Goal: Information Seeking & Learning: Learn about a topic

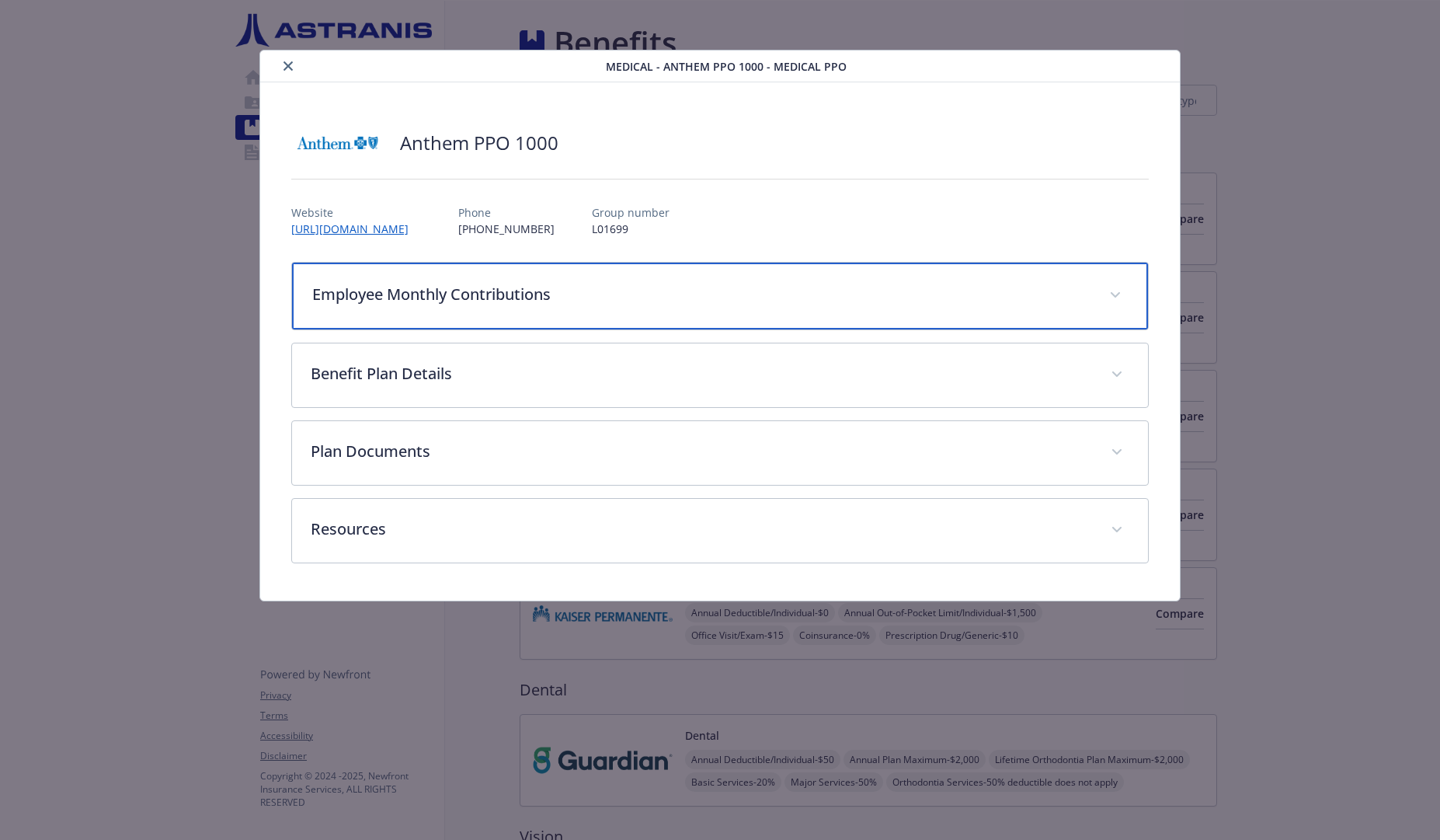
click at [580, 299] on p "Employee Monthly Contributions" at bounding box center [702, 294] width 780 height 23
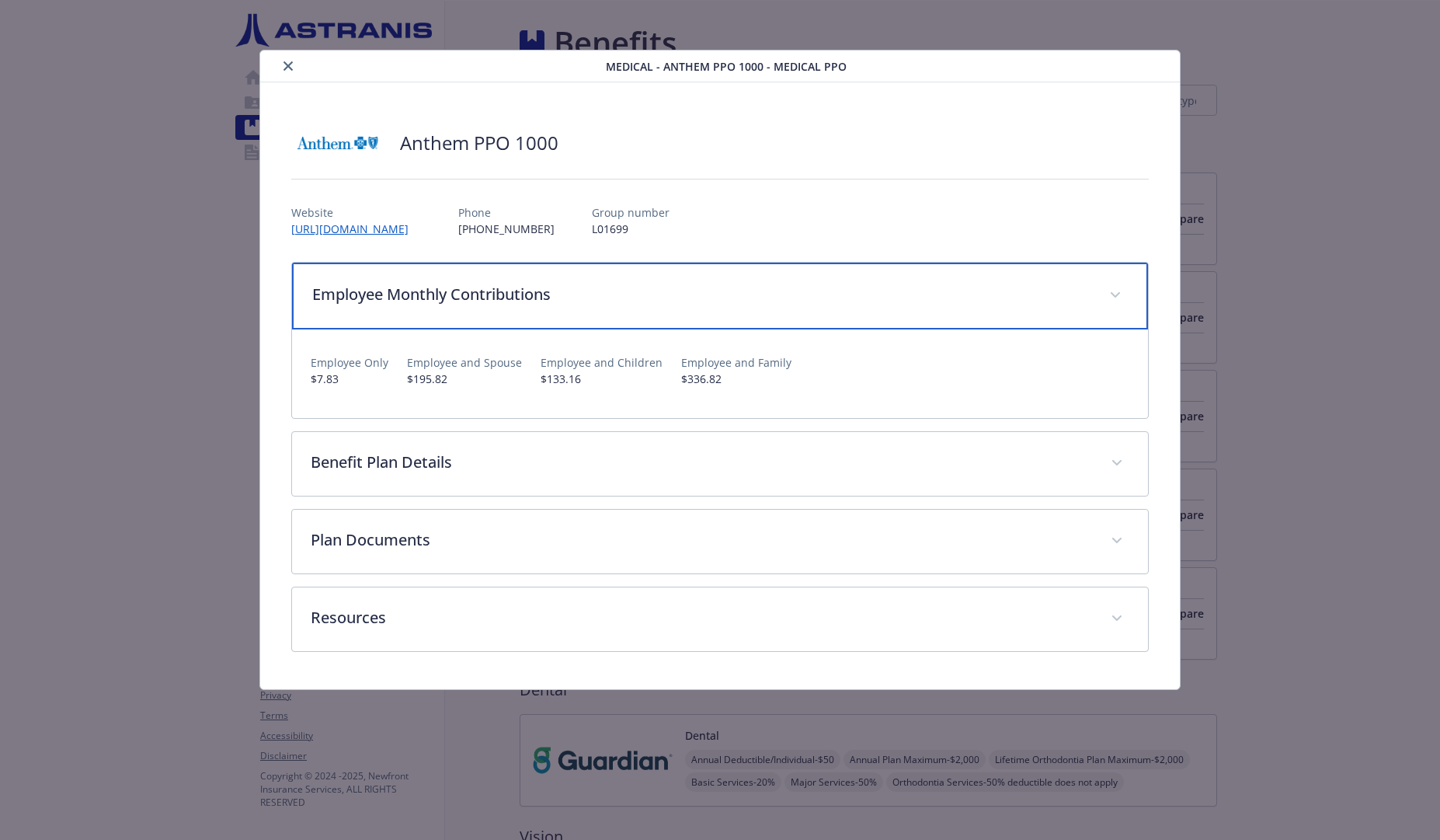
click at [878, 306] on div "Employee Monthly Contributions" at bounding box center [720, 296] width 857 height 66
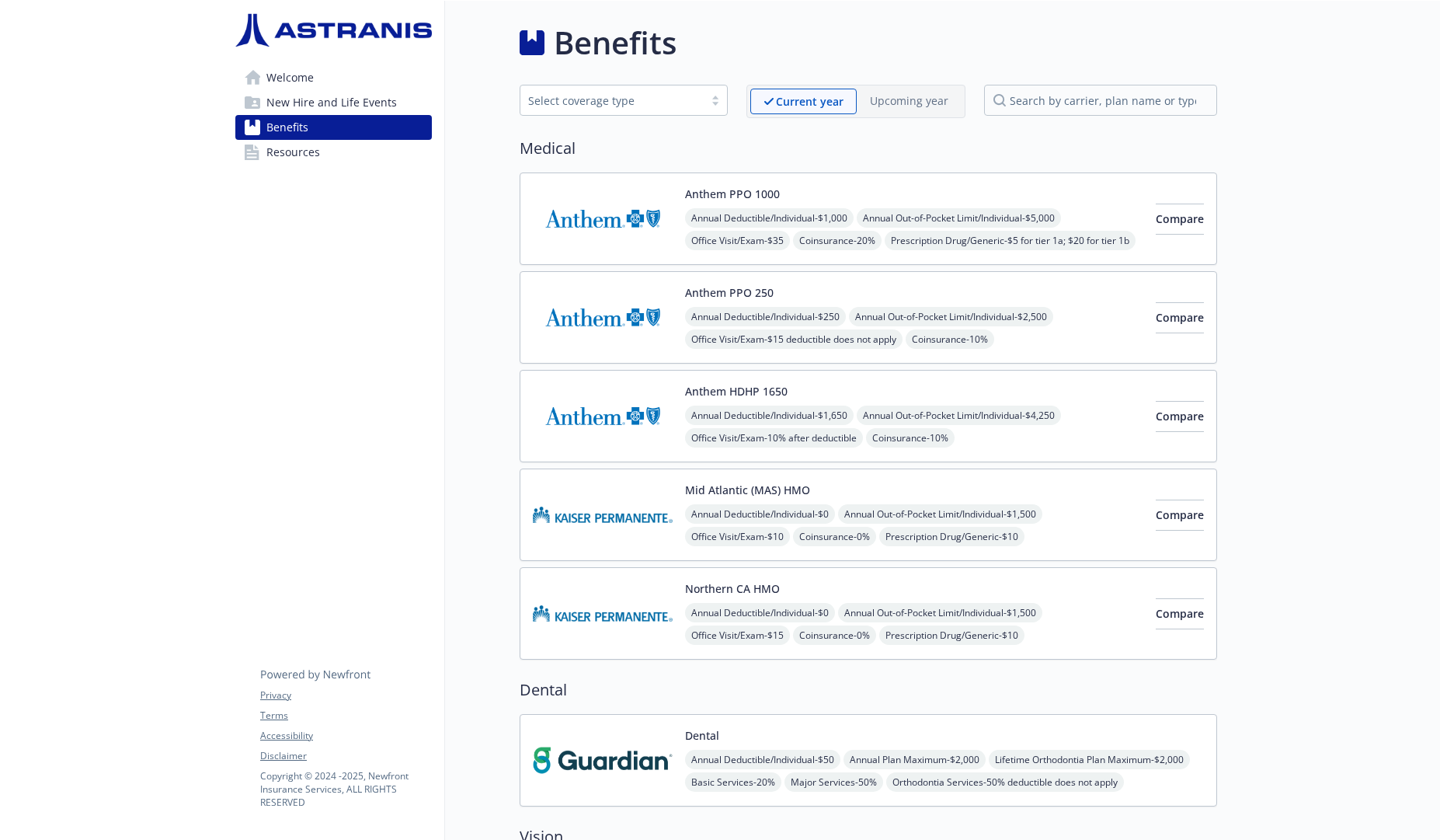
click at [650, 427] on img at bounding box center [603, 416] width 140 height 66
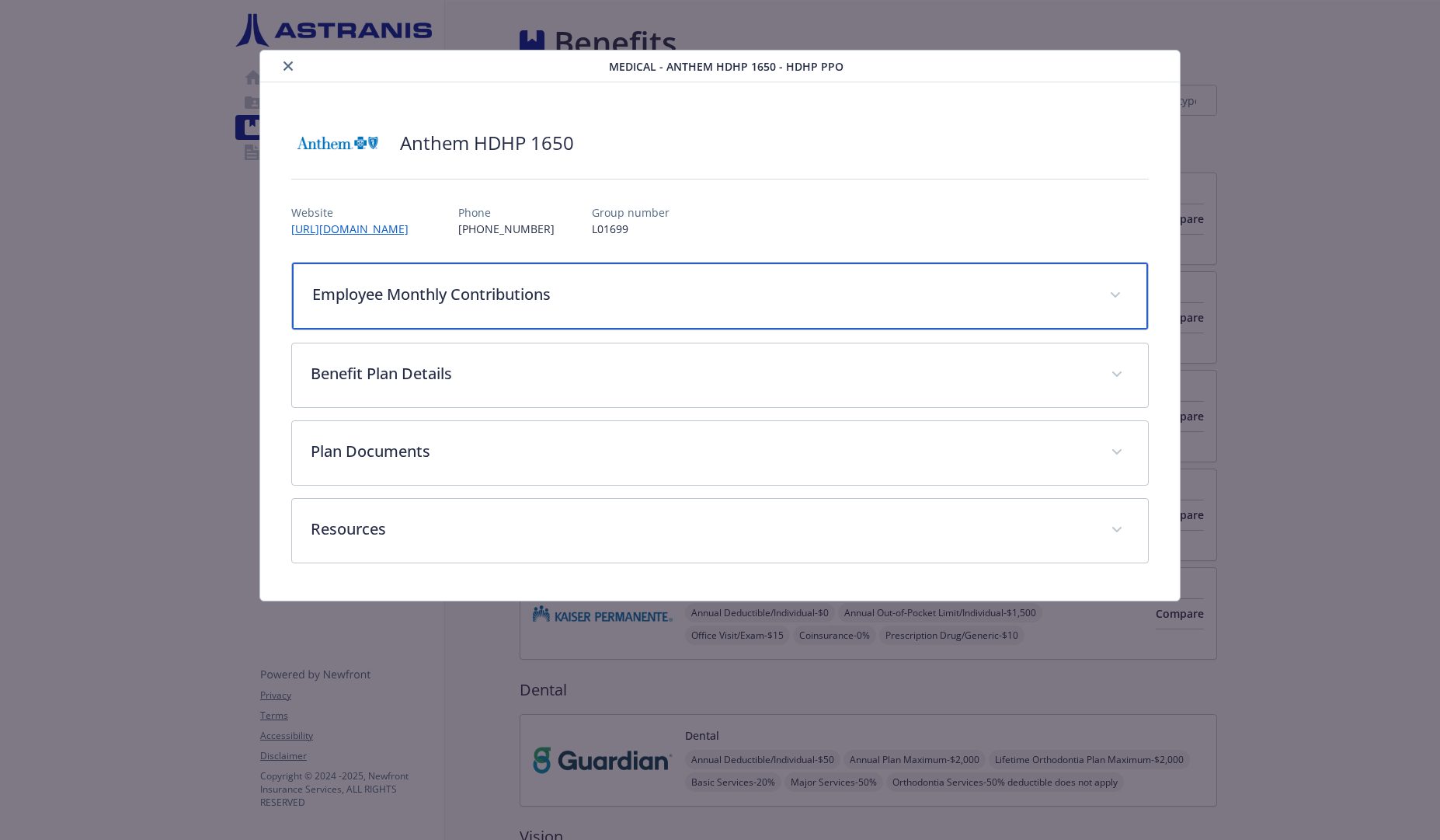
click at [607, 291] on p "Employee Monthly Contributions" at bounding box center [702, 294] width 780 height 23
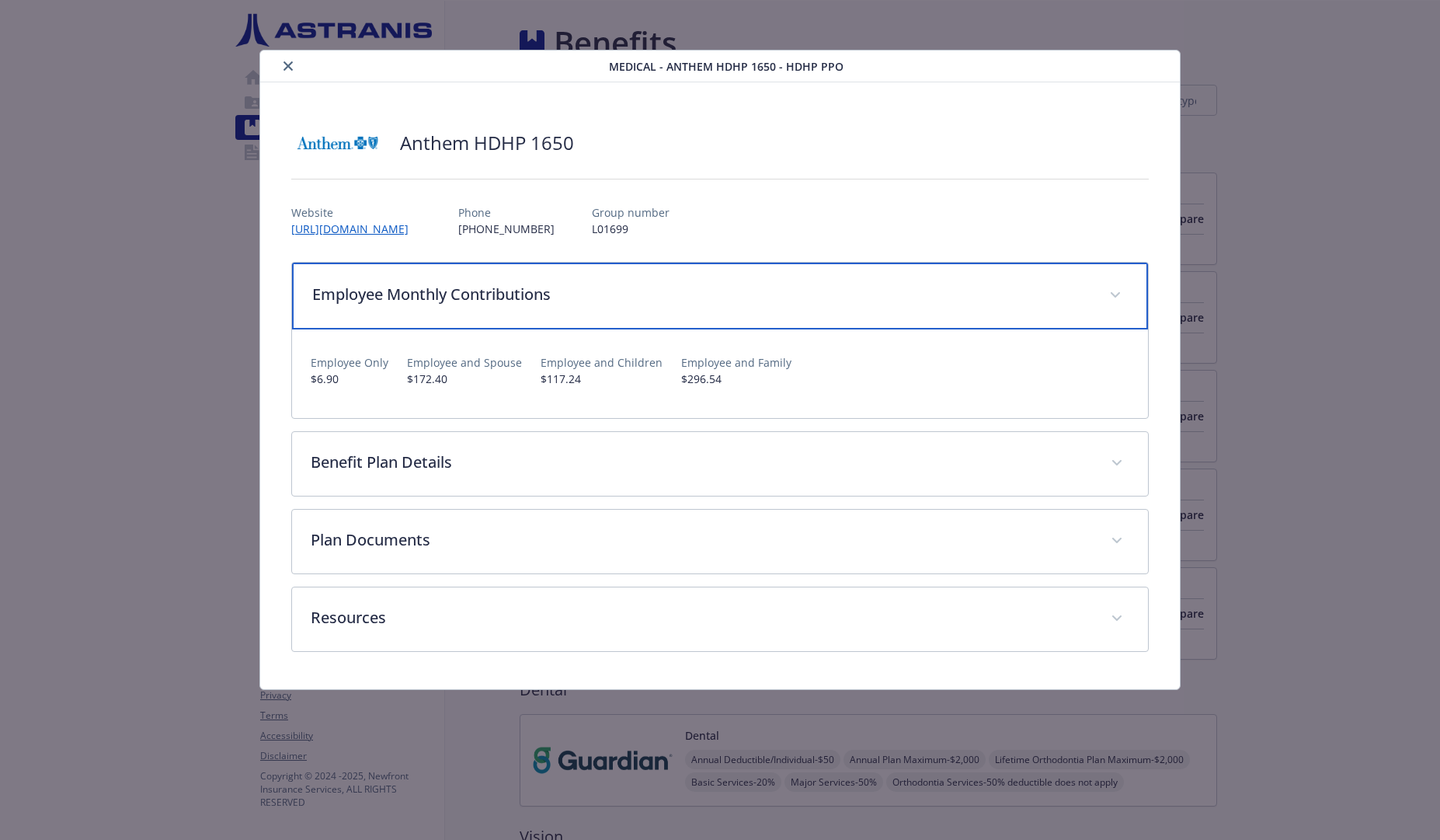
click at [607, 291] on p "Employee Monthly Contributions" at bounding box center [702, 294] width 780 height 23
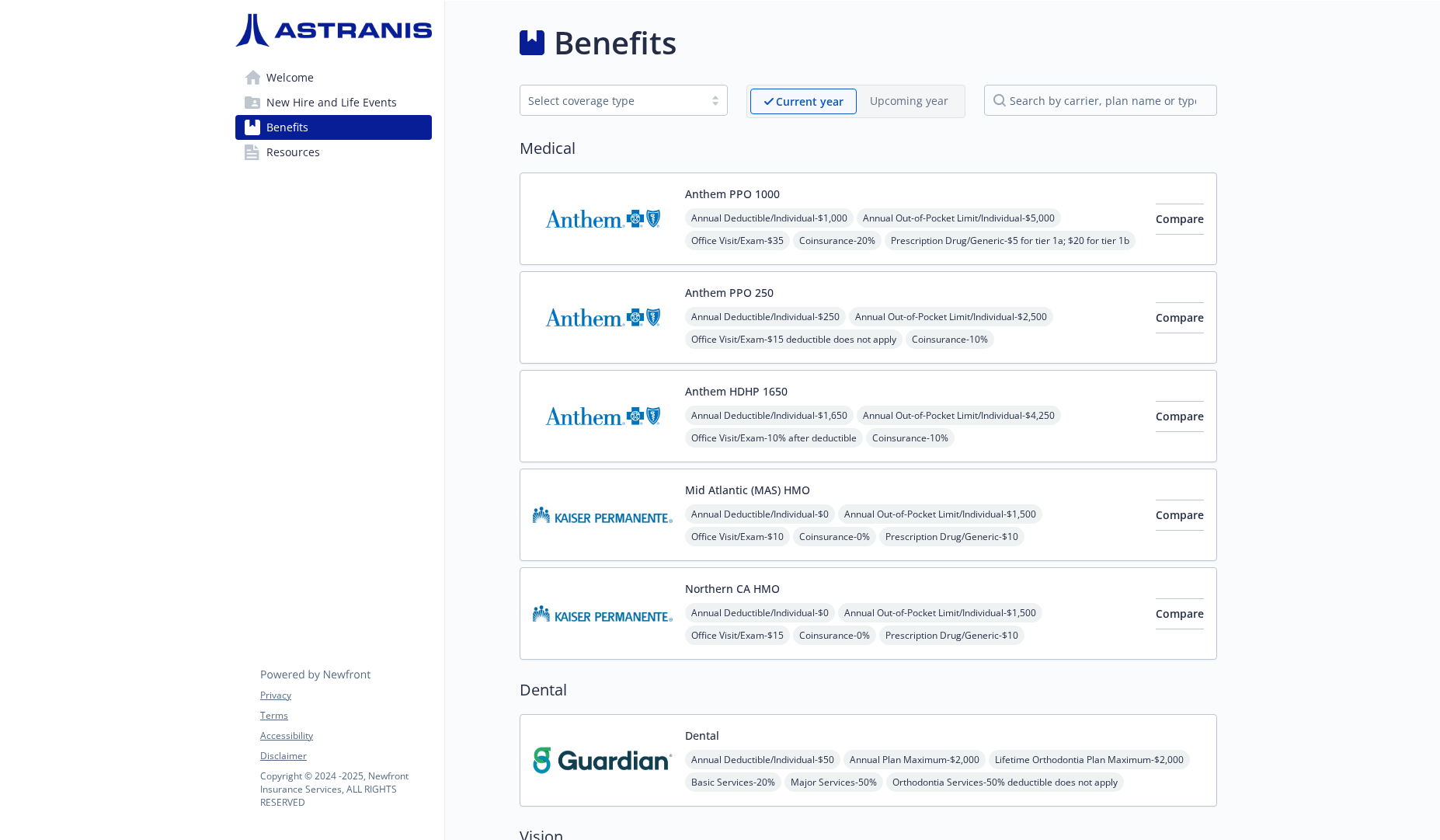
click at [852, 189] on div "Anthem PPO 1000 Annual Deductible/Individual - $1,000 Annual Out-of-Pocket Limi…" at bounding box center [913, 219] width 458 height 66
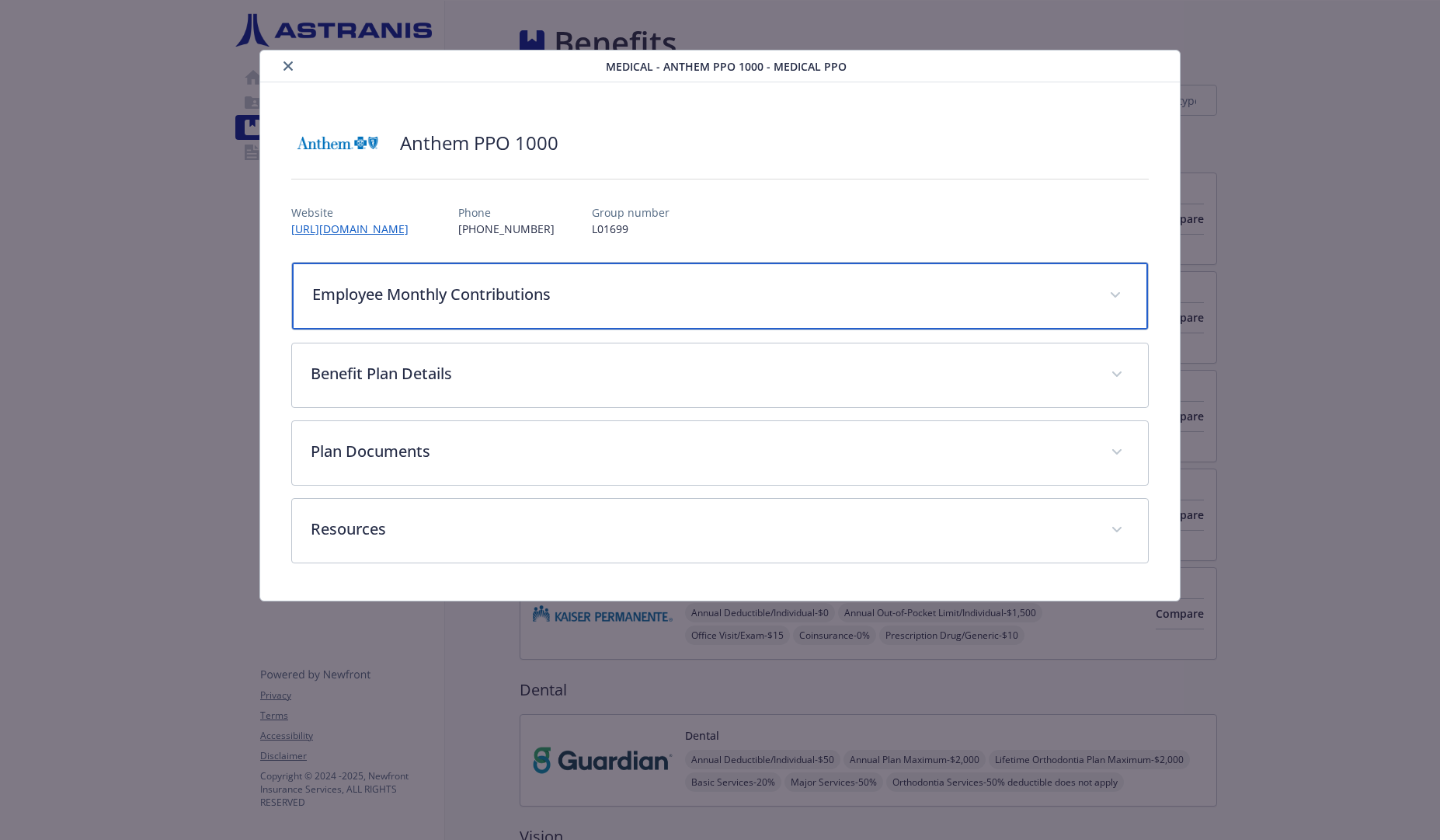
click at [693, 299] on p "Employee Monthly Contributions" at bounding box center [702, 294] width 780 height 23
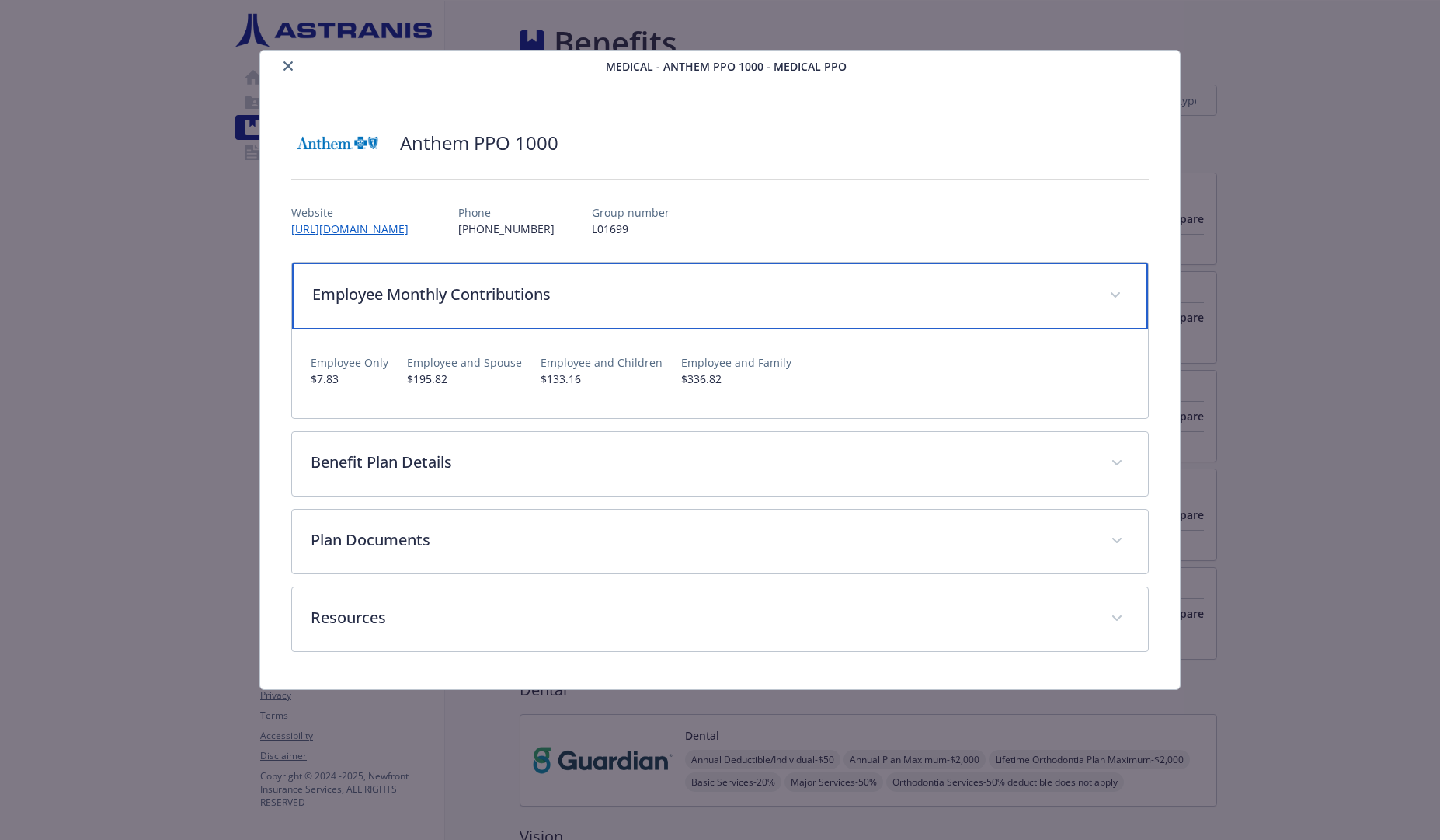
click at [693, 299] on p "Employee Monthly Contributions" at bounding box center [702, 294] width 780 height 23
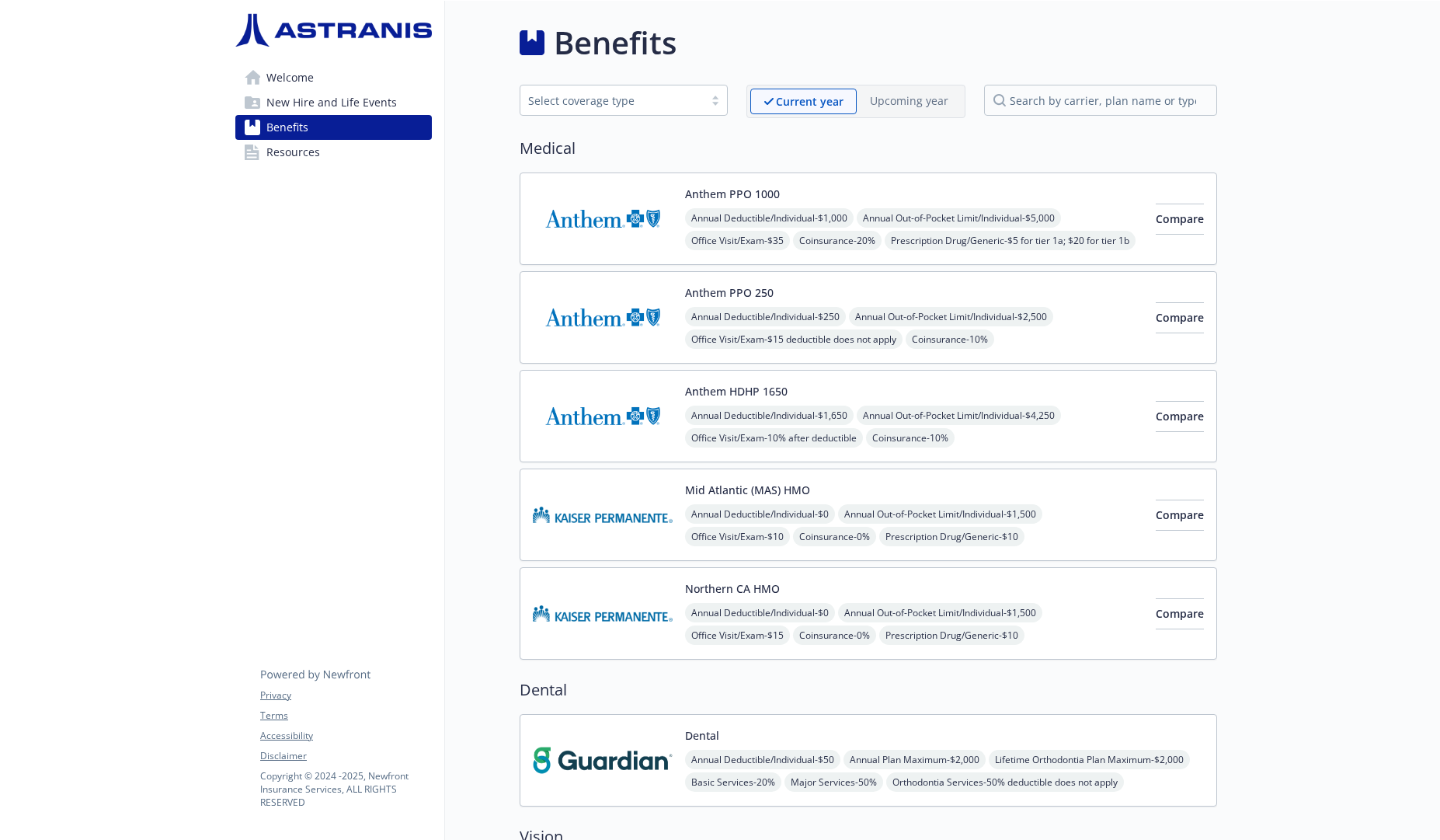
click at [951, 294] on div "Anthem PPO 250 Annual Deductible/Individual - $250 Annual Out-of-Pocket Limit/I…" at bounding box center [913, 317] width 458 height 66
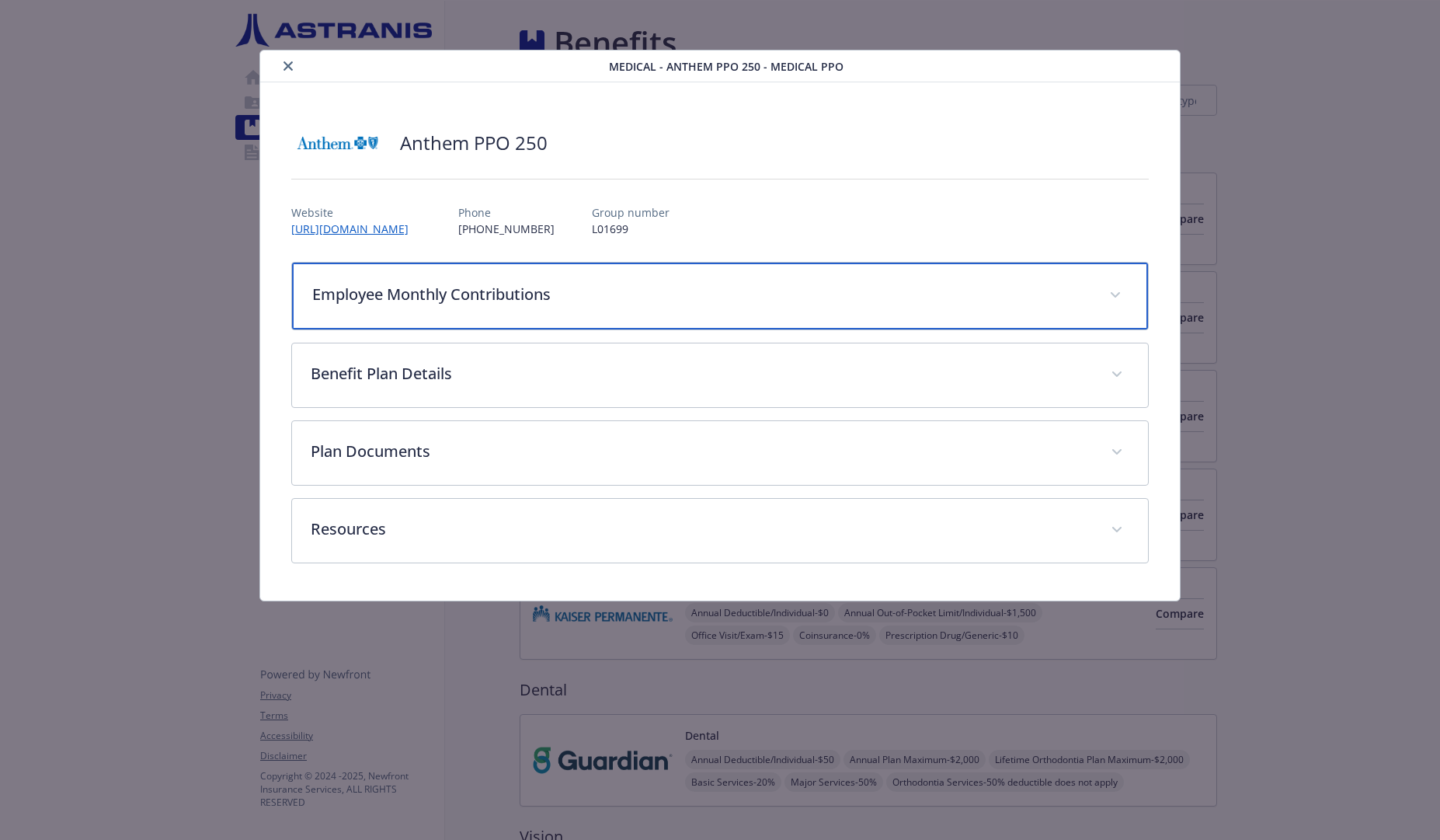
click at [556, 310] on div "Employee Monthly Contributions" at bounding box center [720, 296] width 857 height 66
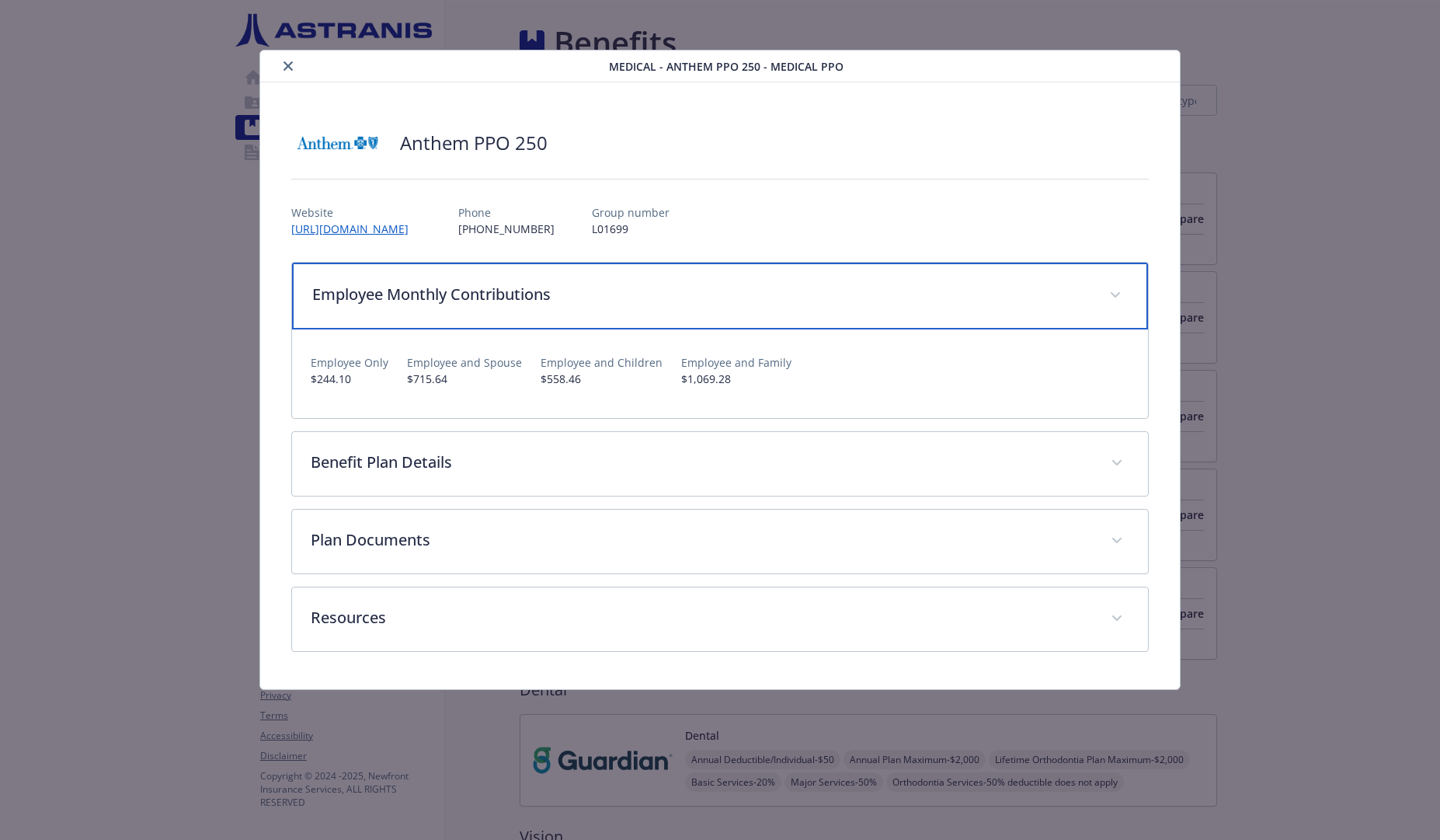
click at [558, 311] on div "Employee Monthly Contributions" at bounding box center [720, 296] width 857 height 66
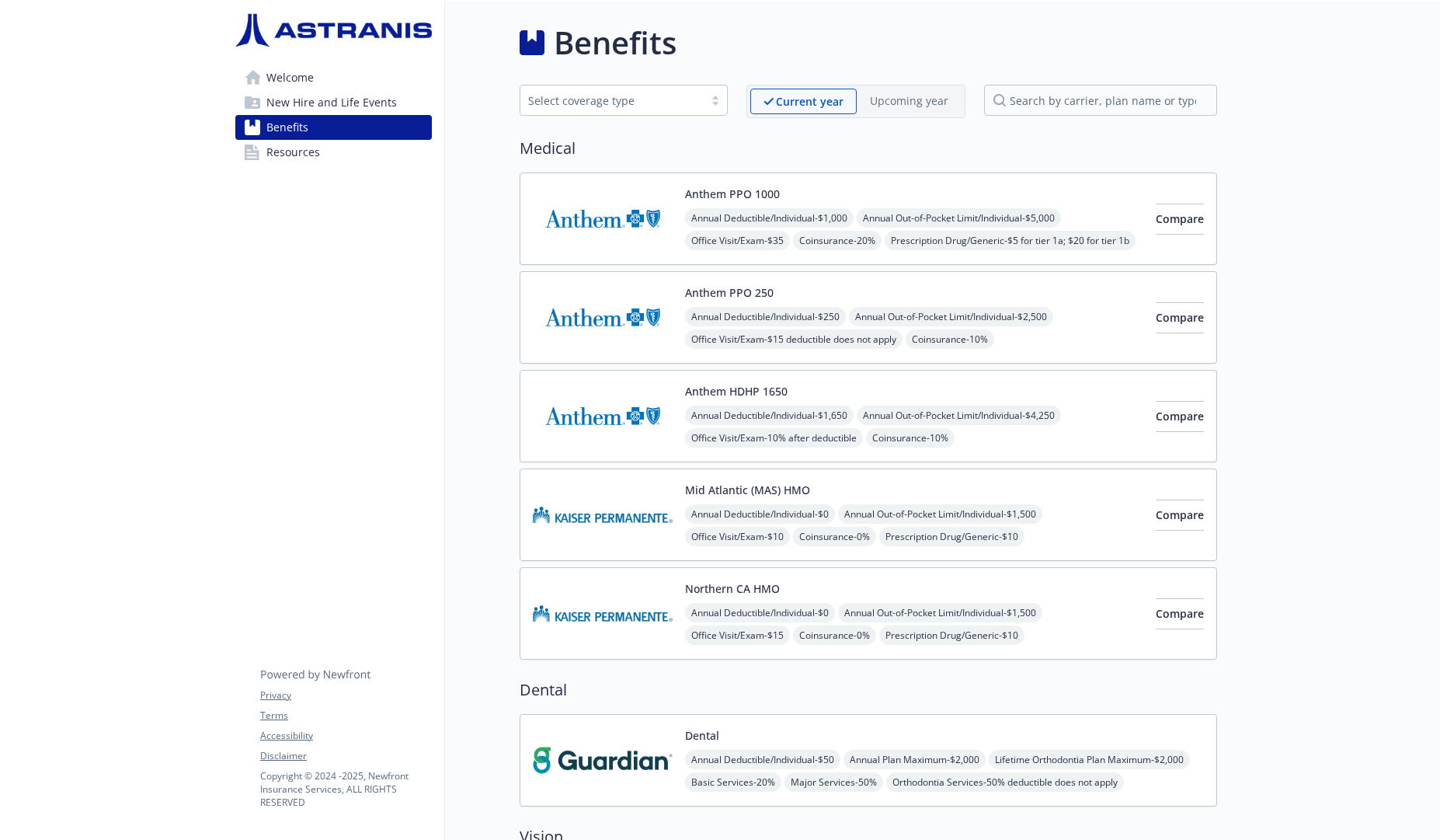
click at [887, 191] on div "Anthem PPO 1000 Annual Deductible/Individual - $1,000 Annual Out-of-Pocket Limi…" at bounding box center [913, 219] width 458 height 66
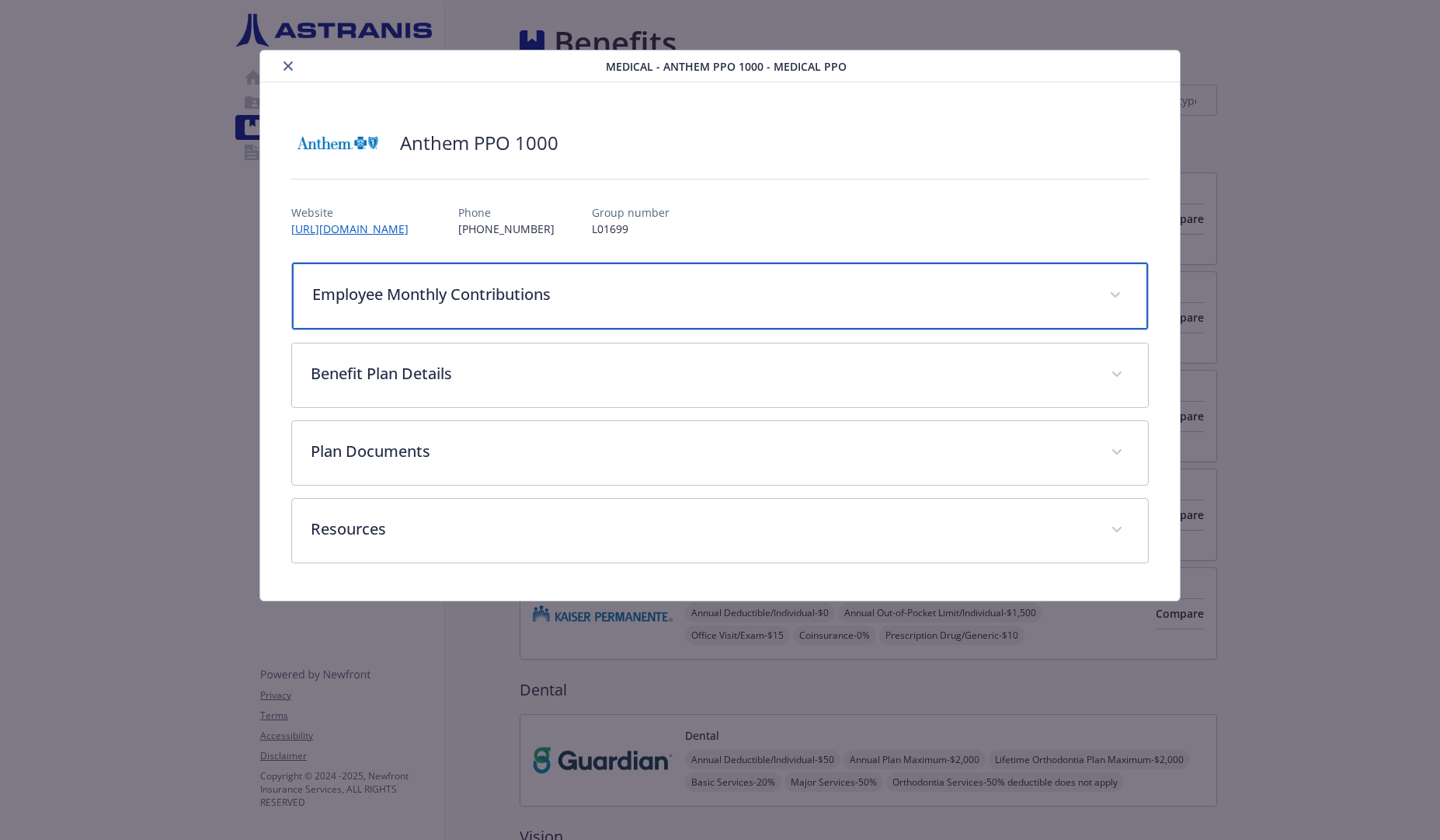
click at [679, 287] on p "Employee Monthly Contributions" at bounding box center [702, 294] width 780 height 23
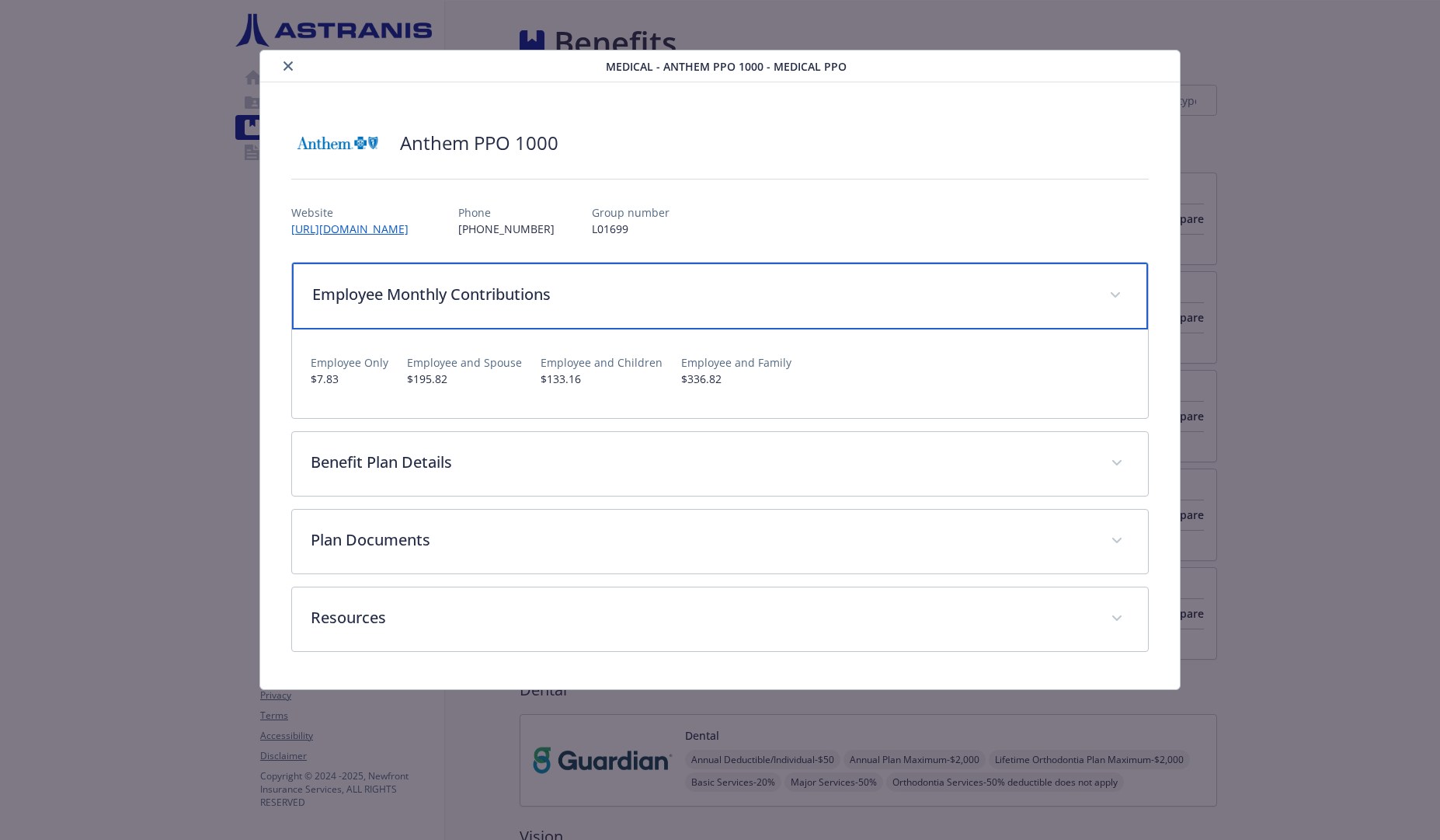
click at [681, 290] on p "Employee Monthly Contributions" at bounding box center [702, 294] width 780 height 23
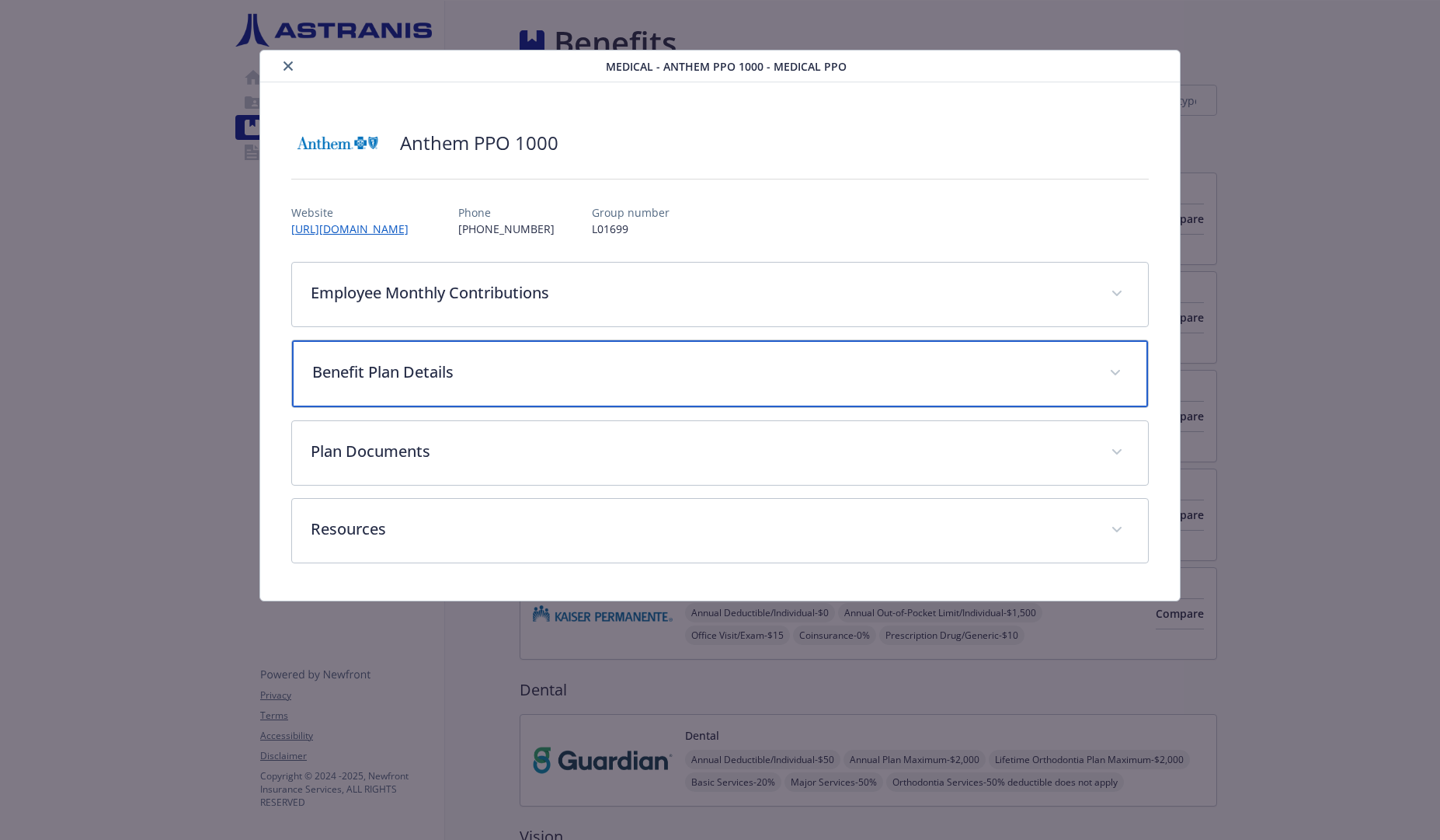
click at [673, 369] on p "Benefit Plan Details" at bounding box center [702, 372] width 780 height 23
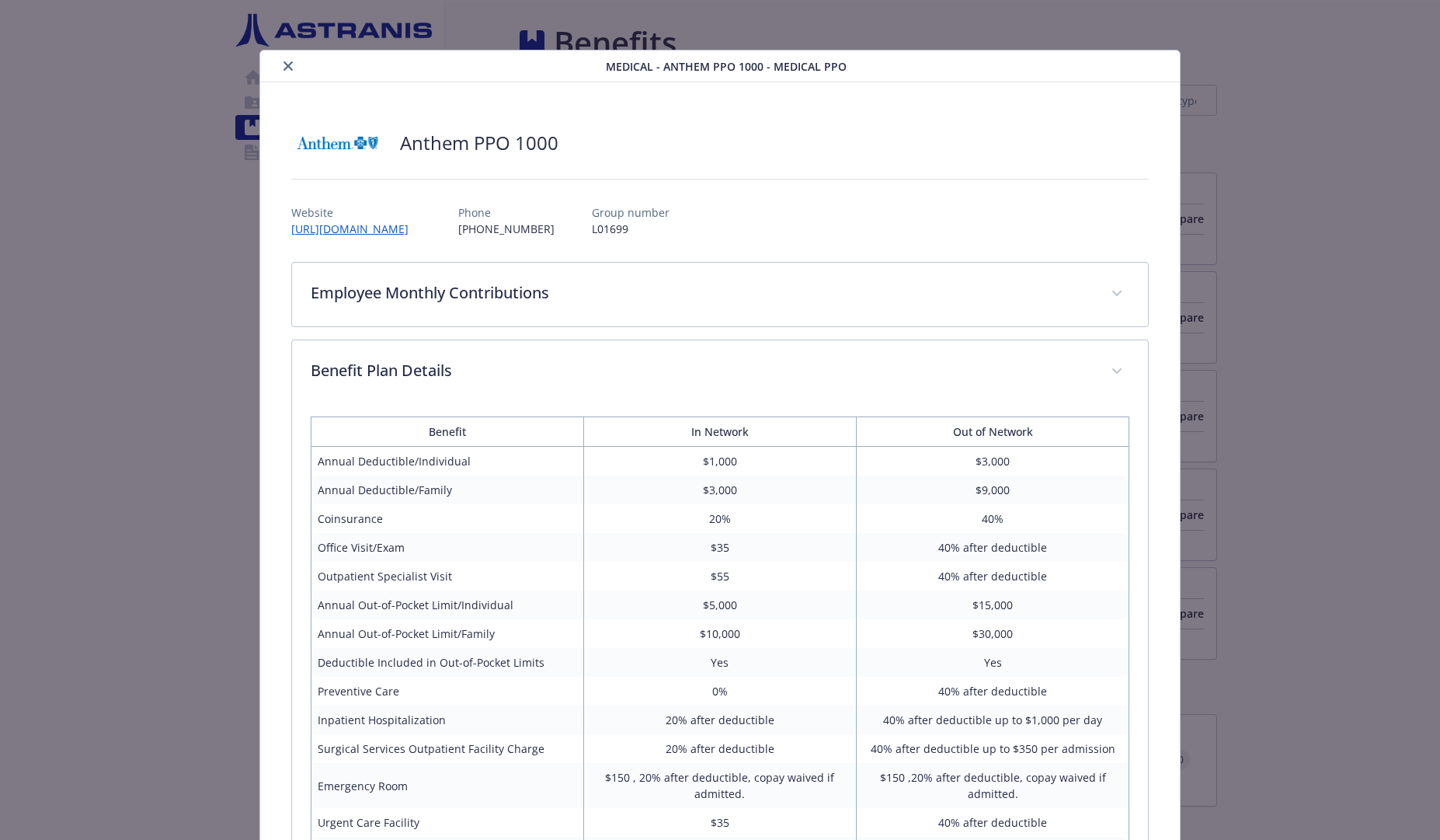
click at [713, 462] on td "$1,000" at bounding box center [719, 461] width 273 height 29
click at [719, 468] on td "$1,000" at bounding box center [719, 461] width 273 height 29
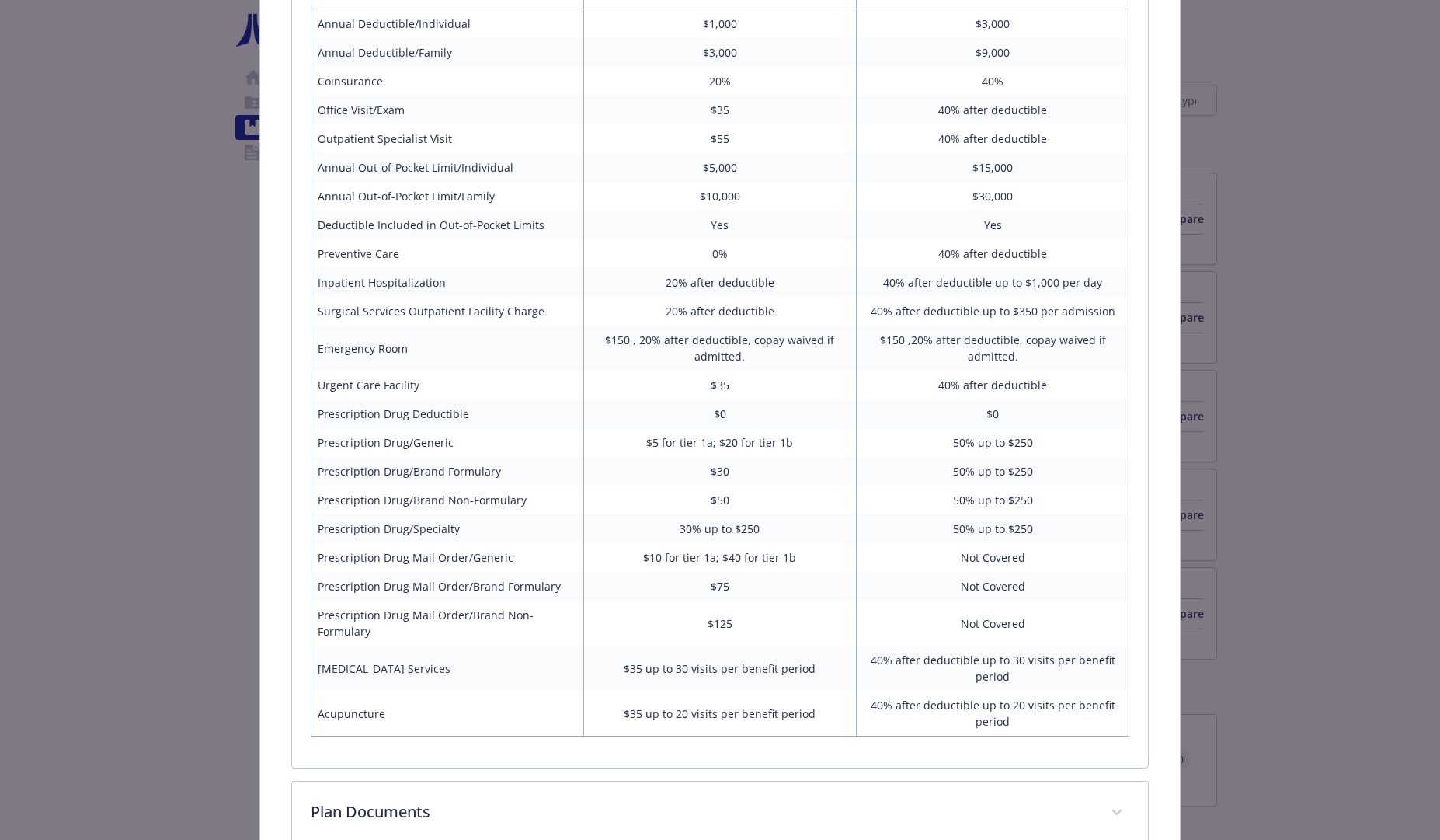
scroll to position [609, 0]
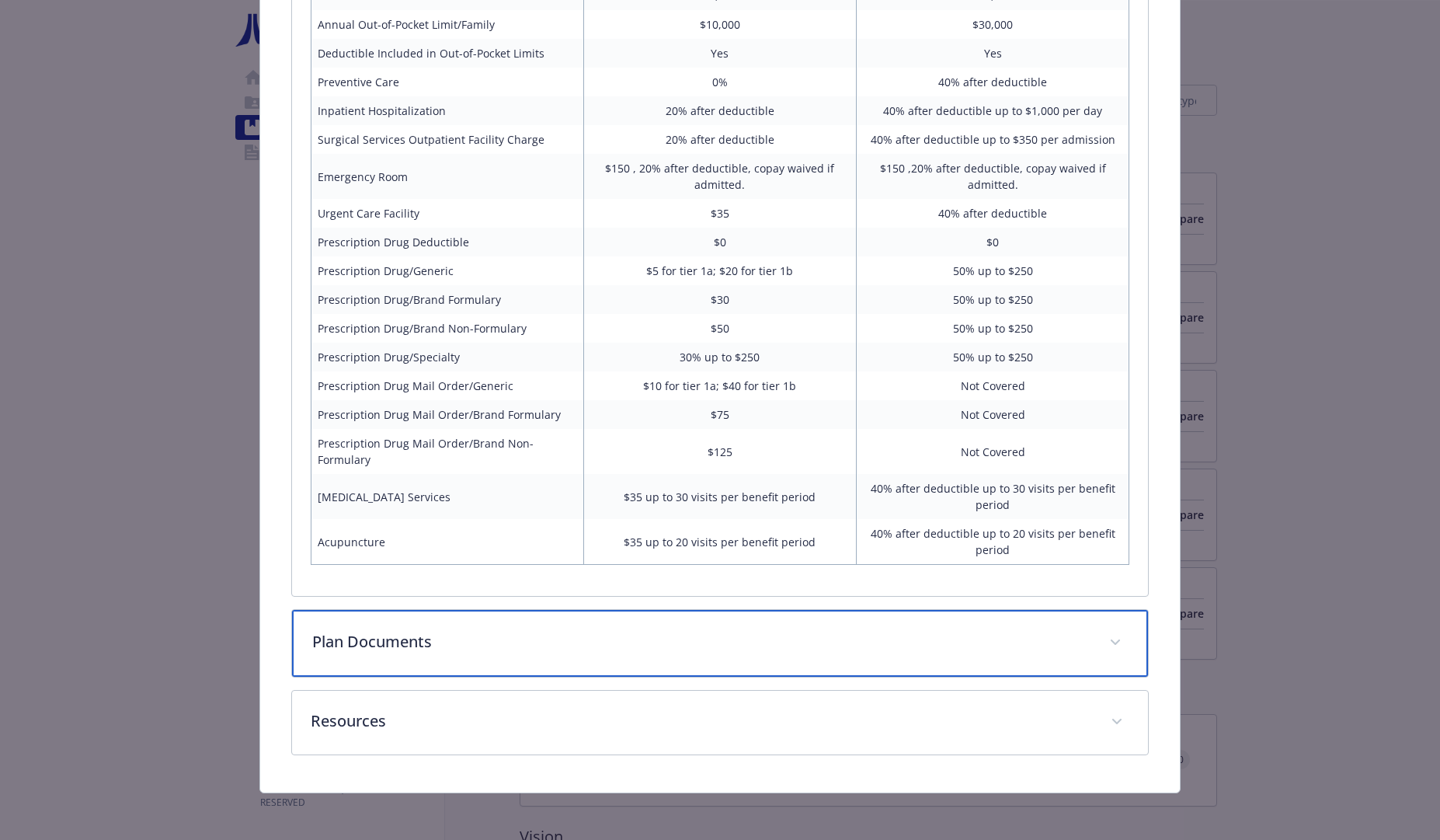
click at [806, 650] on p "Plan Documents" at bounding box center [702, 642] width 780 height 23
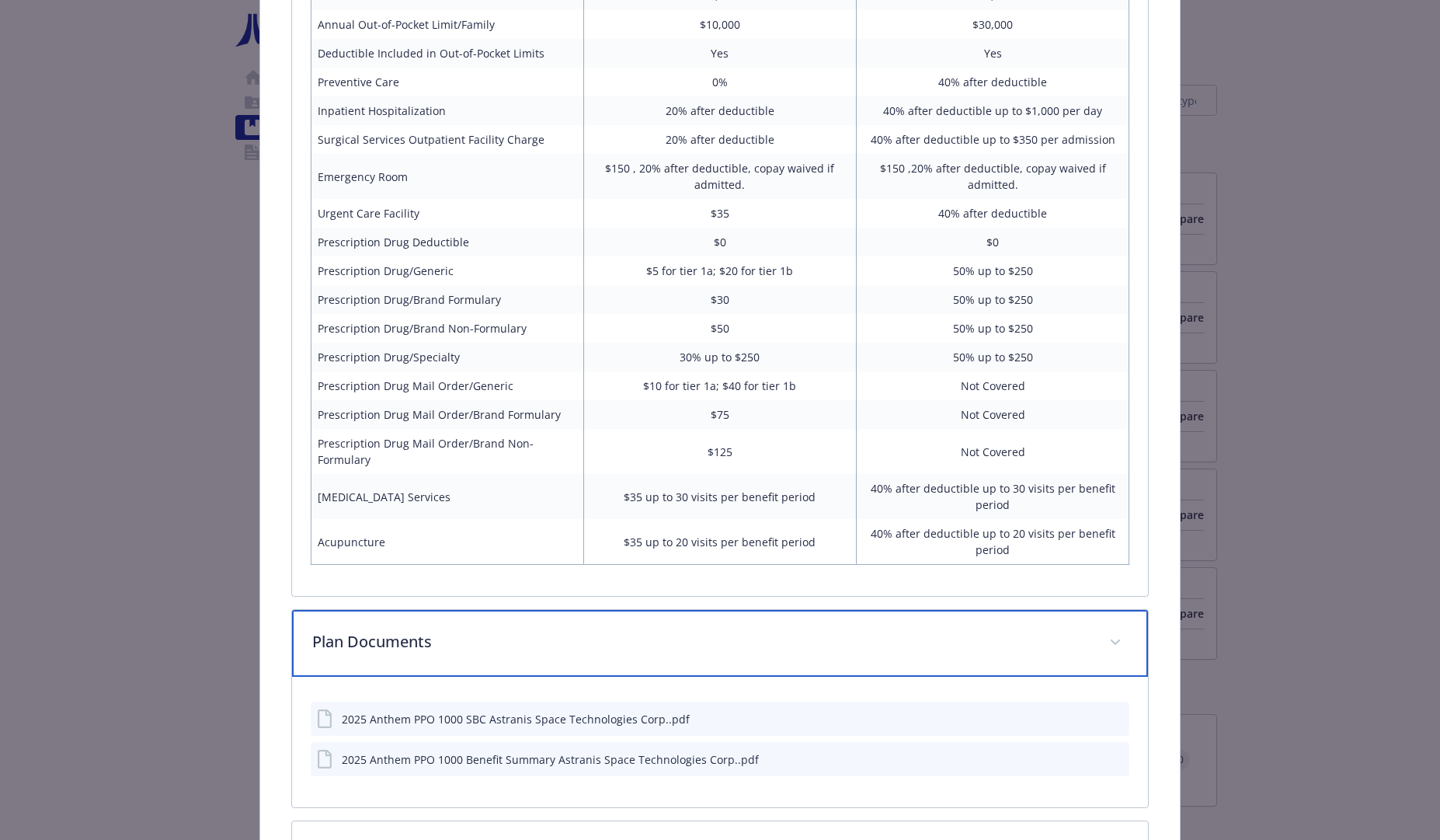
scroll to position [742, 0]
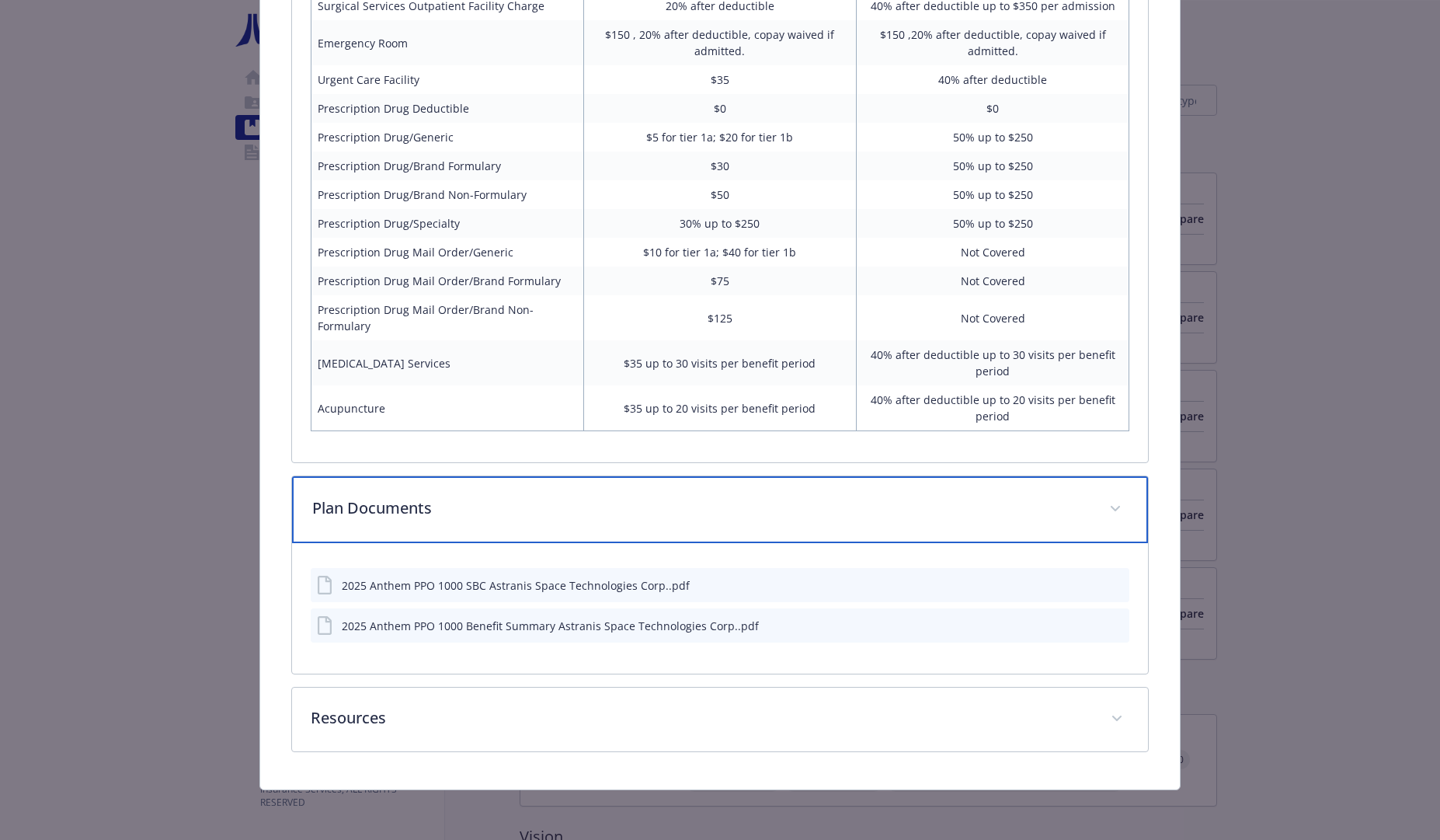
click at [787, 523] on div "Plan Documents" at bounding box center [720, 509] width 857 height 66
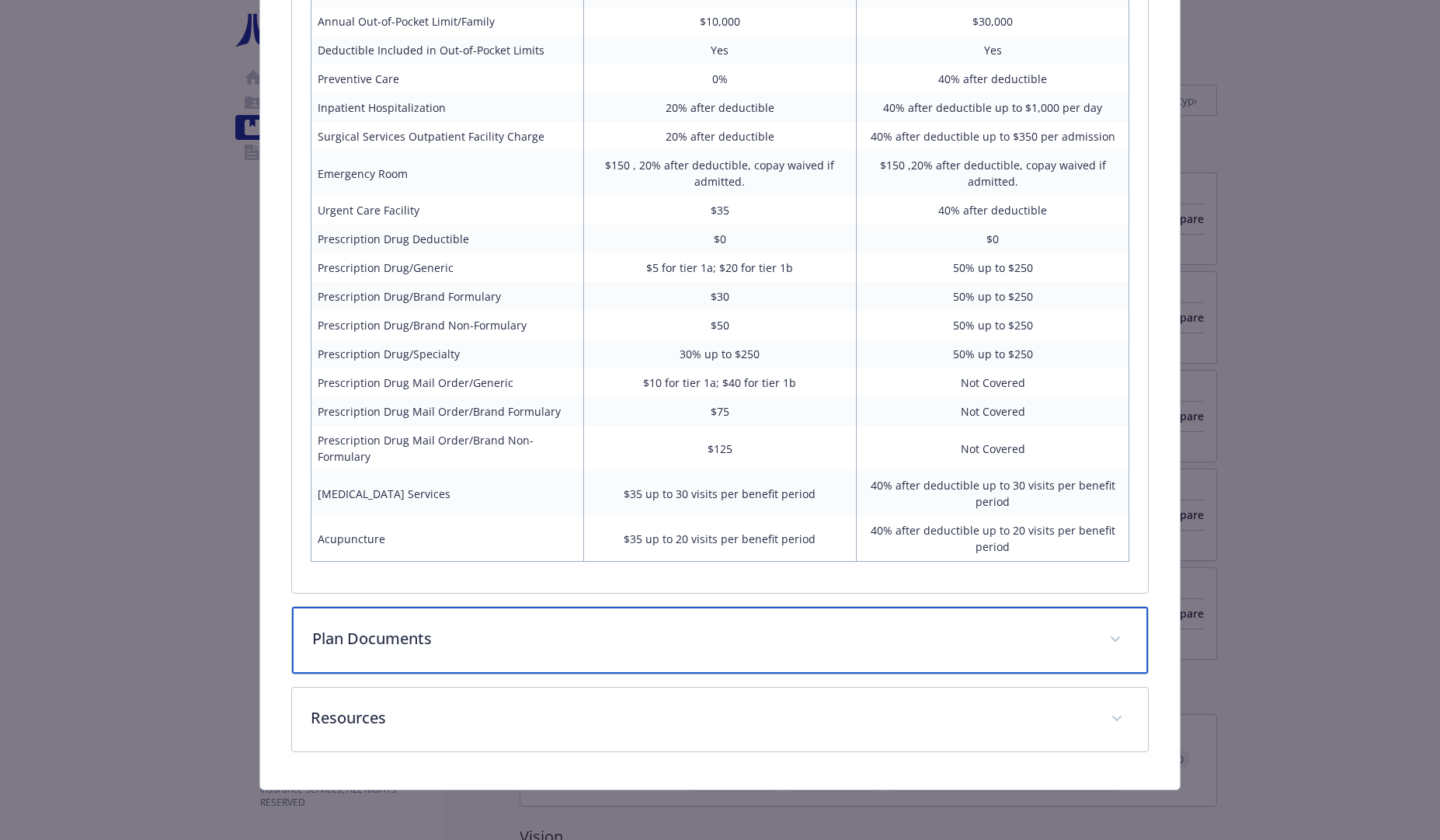
scroll to position [612, 0]
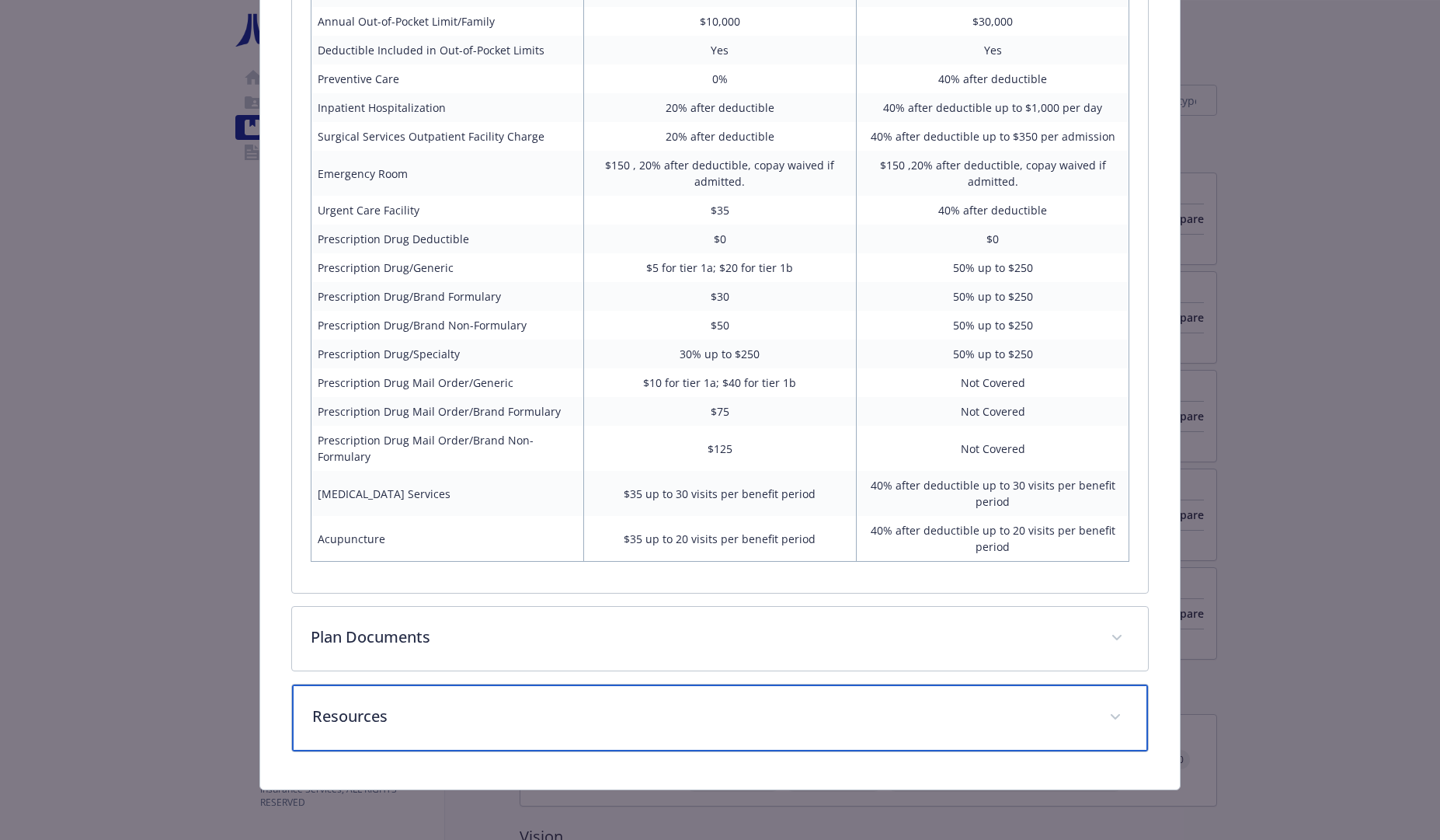
click at [740, 724] on p "Resources" at bounding box center [702, 716] width 780 height 23
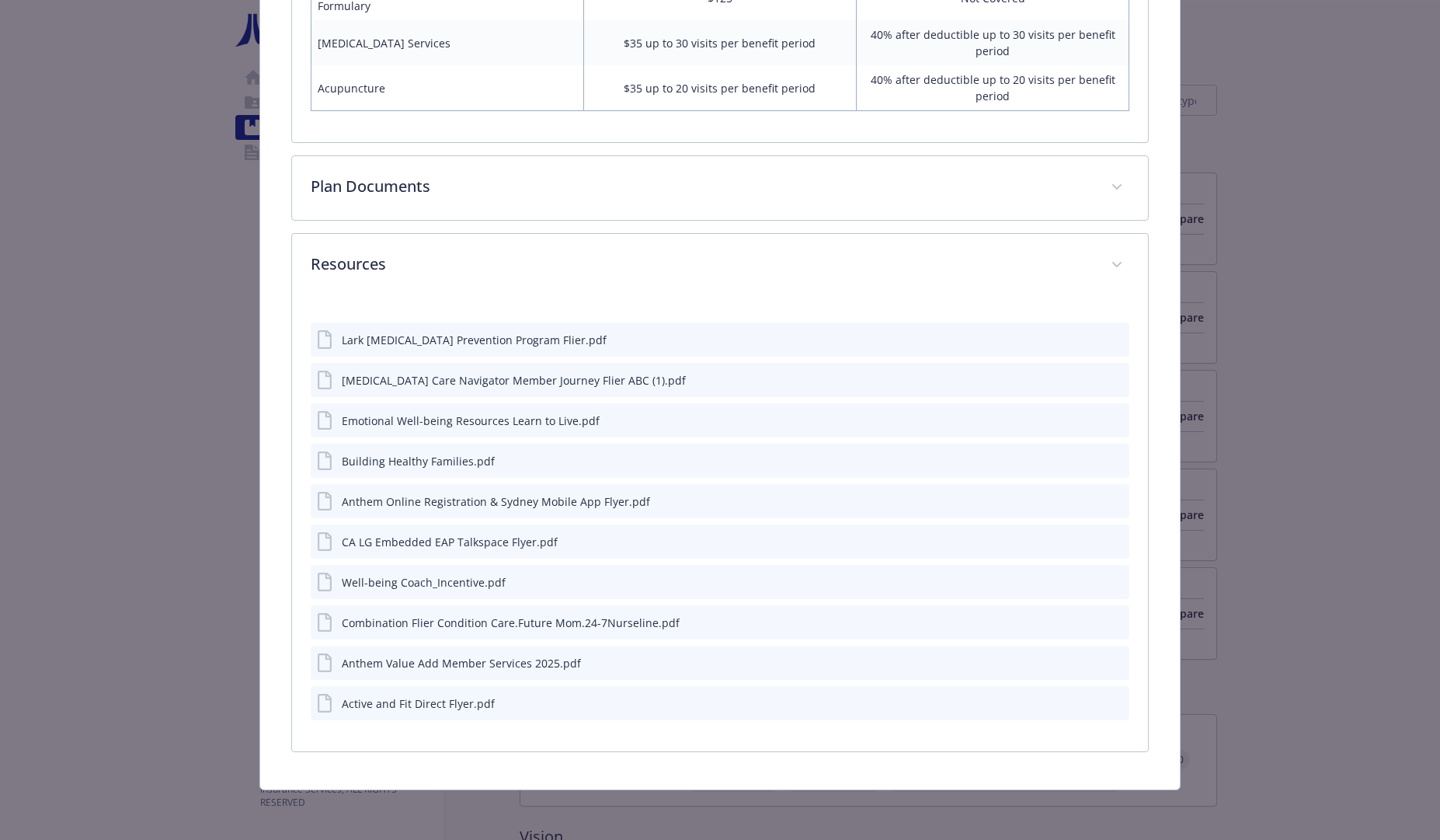
scroll to position [1063, 0]
click at [514, 340] on div "Lark [MEDICAL_DATA] Prevention Program Flier.pdf" at bounding box center [474, 340] width 265 height 17
click at [320, 336] on icon "details for plan Medical - Anthem PPO 1000 - Medical PPO" at bounding box center [325, 339] width 19 height 19
click at [1110, 340] on icon "preview file" at bounding box center [1115, 338] width 14 height 11
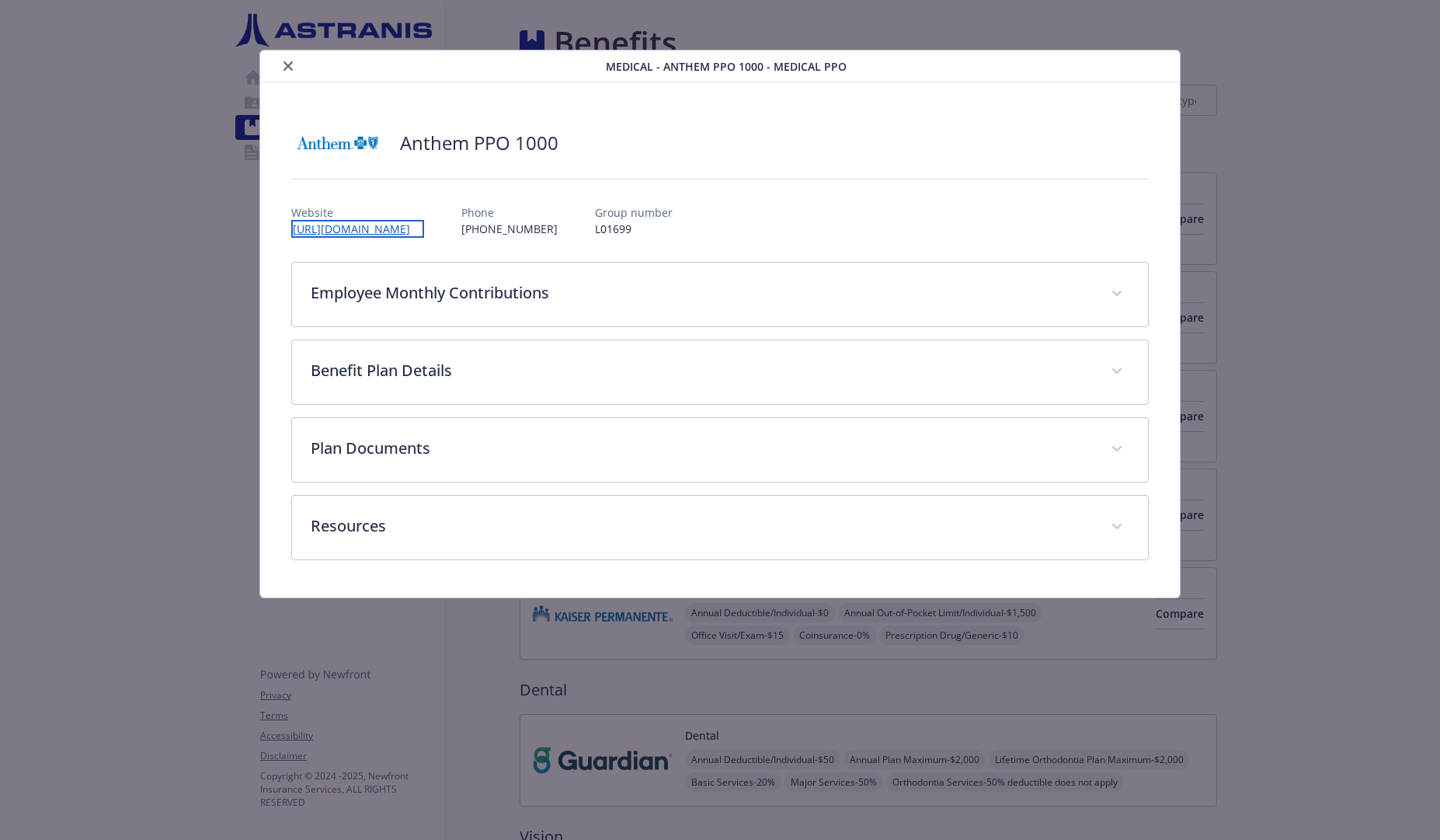
click at [409, 230] on link "[URL][DOMAIN_NAME]" at bounding box center [358, 229] width 133 height 18
